Goal: Information Seeking & Learning: Learn about a topic

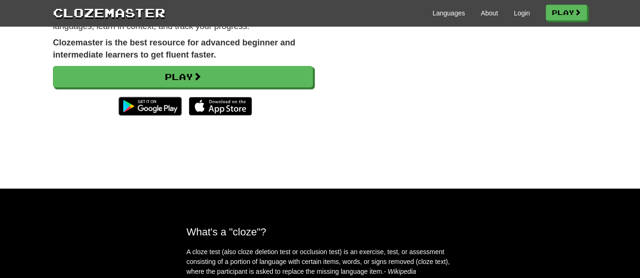
scroll to position [140, 0]
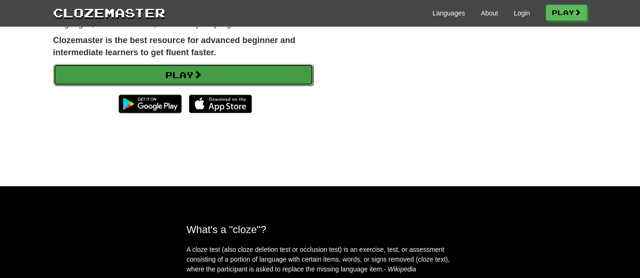
click at [219, 79] on link "Play" at bounding box center [183, 75] width 260 height 22
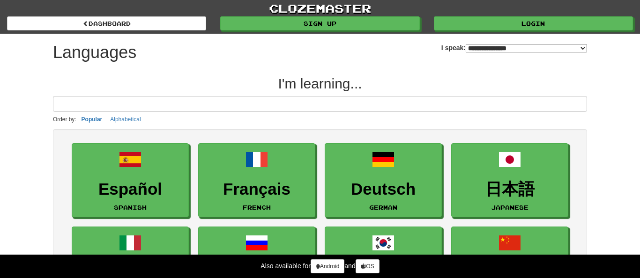
select select "*******"
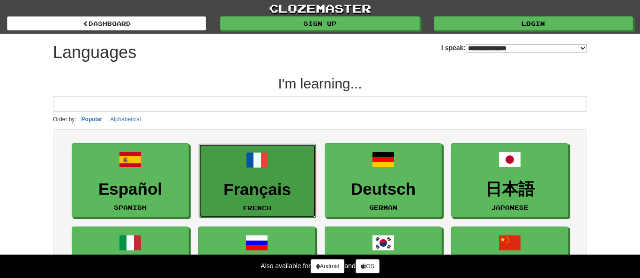
click at [295, 186] on h3 "Français" at bounding box center [257, 190] width 107 height 18
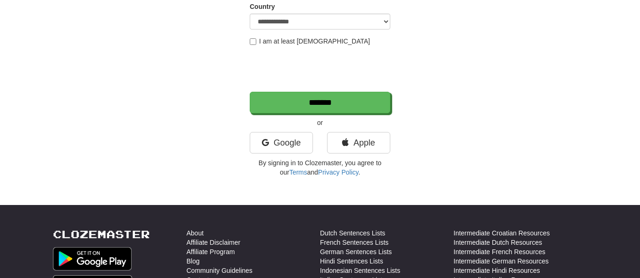
scroll to position [181, 0]
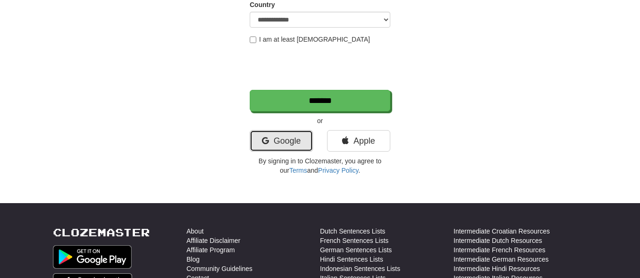
click at [284, 142] on link "Google" at bounding box center [281, 141] width 63 height 22
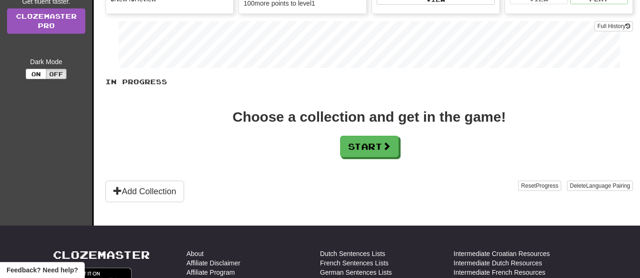
scroll to position [143, 0]
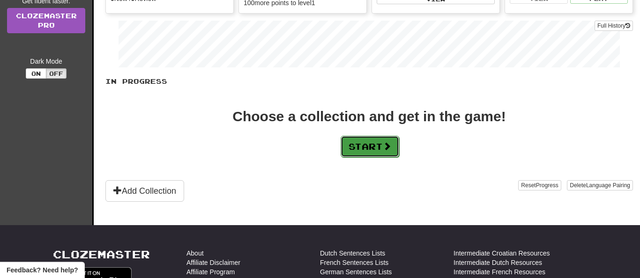
click at [381, 153] on button "Start" at bounding box center [370, 147] width 59 height 22
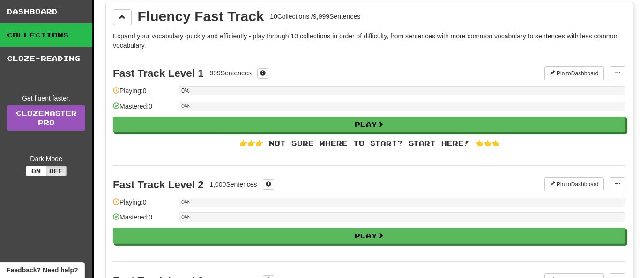
scroll to position [52, 0]
